Goal: Navigation & Orientation: Go to known website

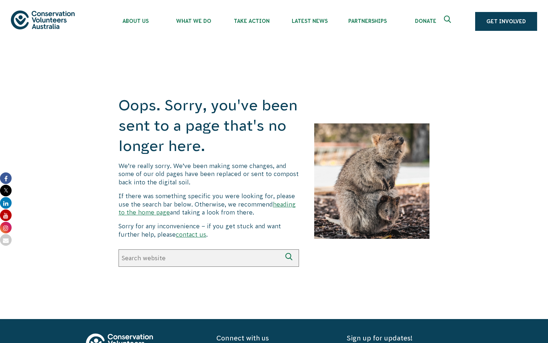
click at [51, 17] on img at bounding box center [43, 20] width 64 height 18
